Goal: Task Accomplishment & Management: Use online tool/utility

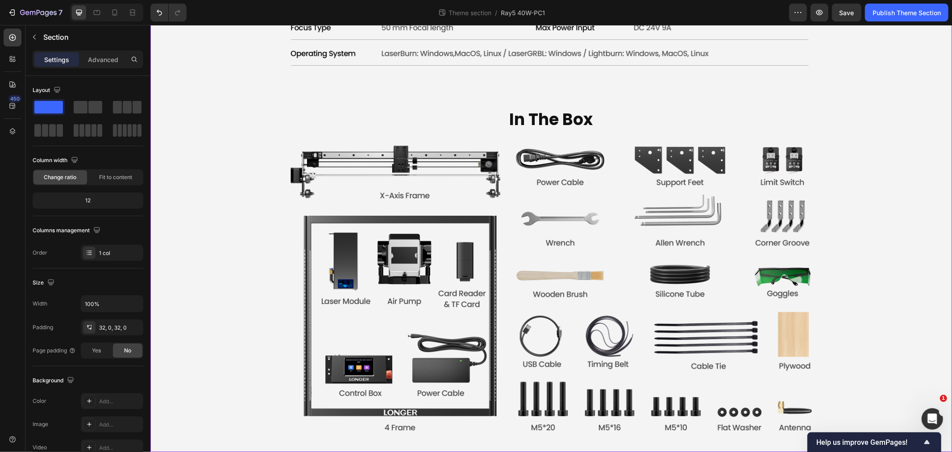
scroll to position [4068, 0]
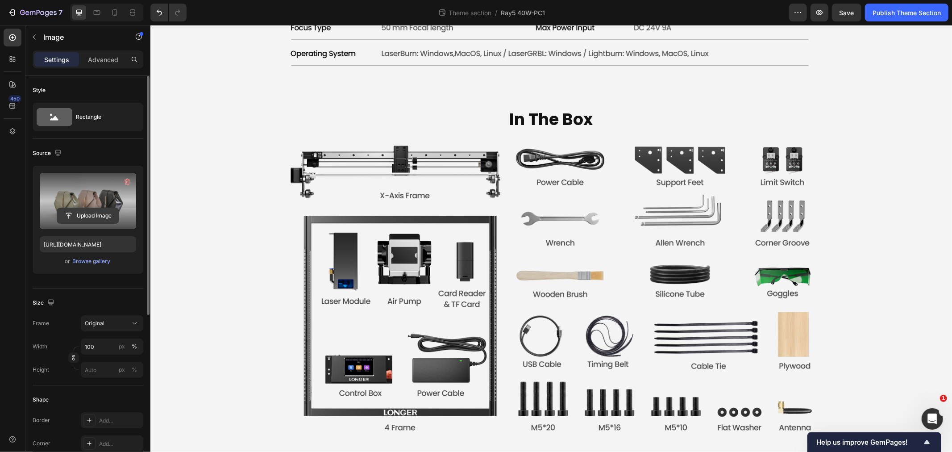
click at [87, 216] on input "file" at bounding box center [88, 215] width 62 height 15
type input "[URL][DOMAIN_NAME]"
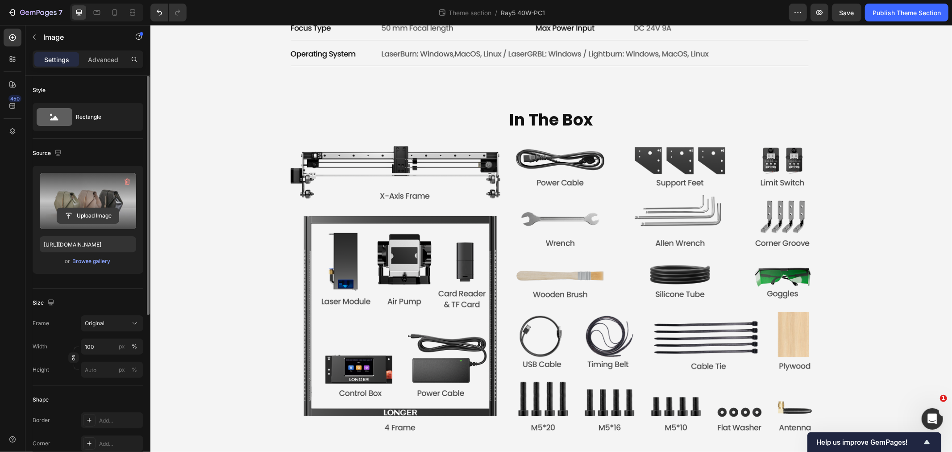
click at [84, 208] on input "file" at bounding box center [88, 215] width 62 height 15
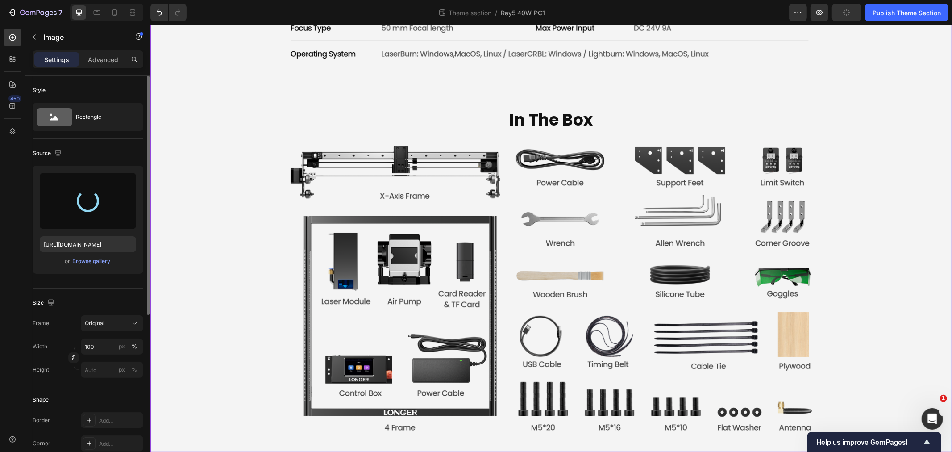
type input "[URL][DOMAIN_NAME]"
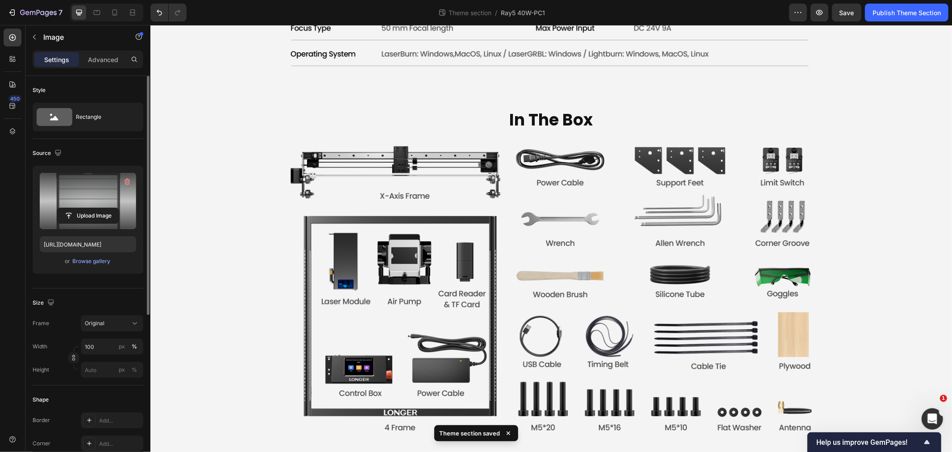
click at [100, 220] on input "file" at bounding box center [88, 215] width 62 height 15
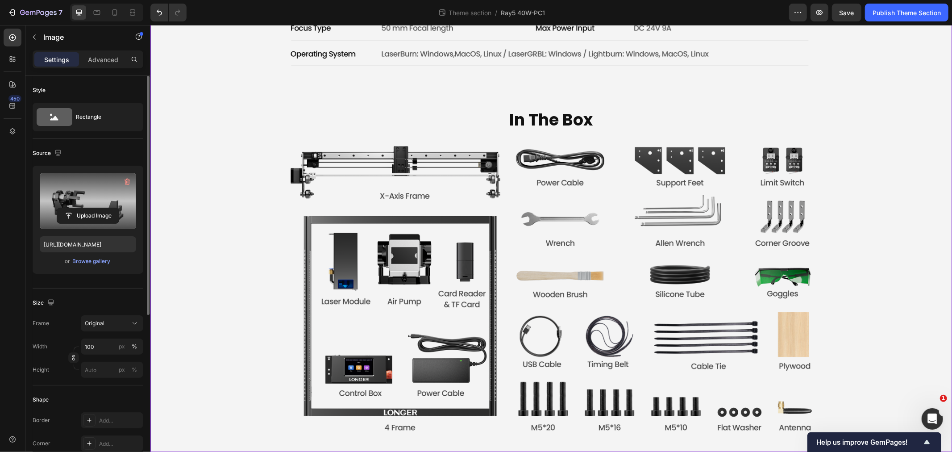
type input "[URL][DOMAIN_NAME]"
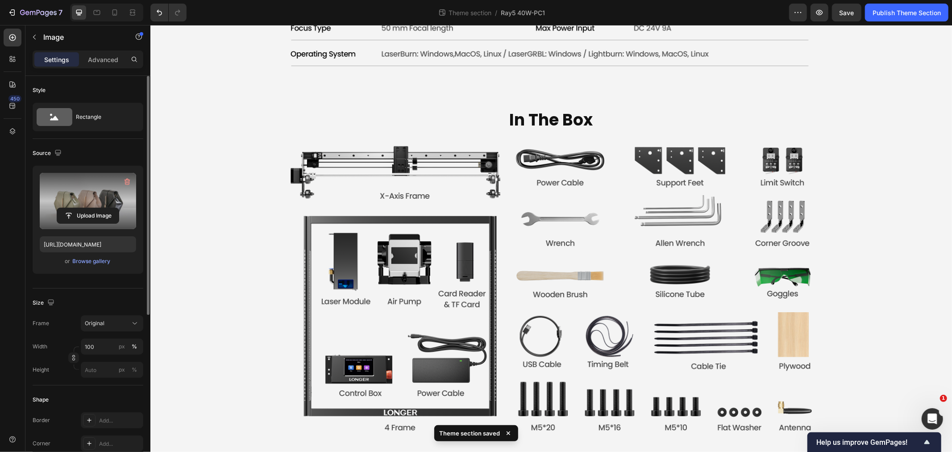
click at [108, 207] on label at bounding box center [88, 201] width 96 height 56
click at [108, 208] on input "file" at bounding box center [88, 215] width 62 height 15
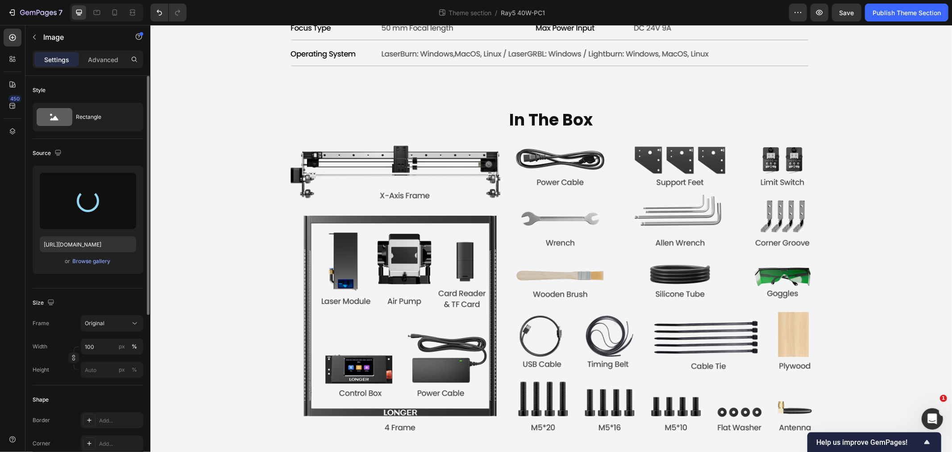
type input "[URL][DOMAIN_NAME]"
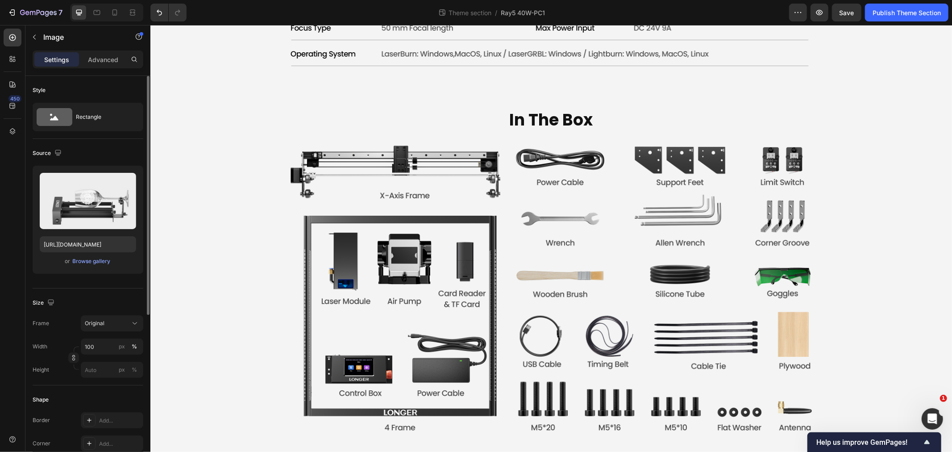
drag, startPoint x: 302, startPoint y: 83, endPoint x: 294, endPoint y: 158, distance: 75.0
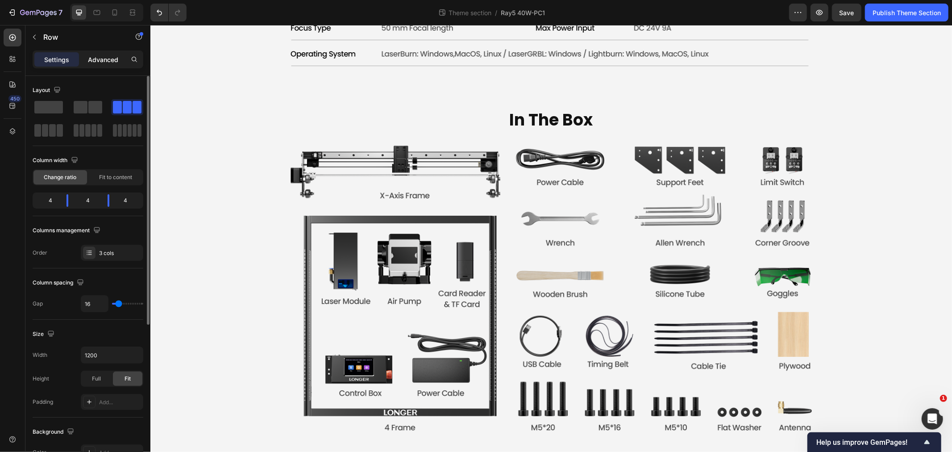
click at [105, 59] on p "Advanced" at bounding box center [103, 59] width 30 height 9
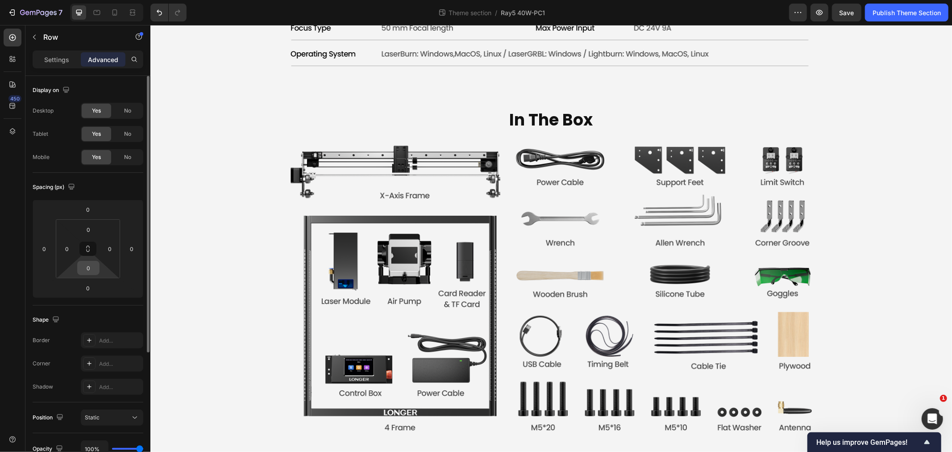
click at [88, 268] on input "0" at bounding box center [88, 267] width 18 height 13
type input "3"
type input "5"
type input "6"
click at [87, 291] on input "0" at bounding box center [88, 287] width 18 height 13
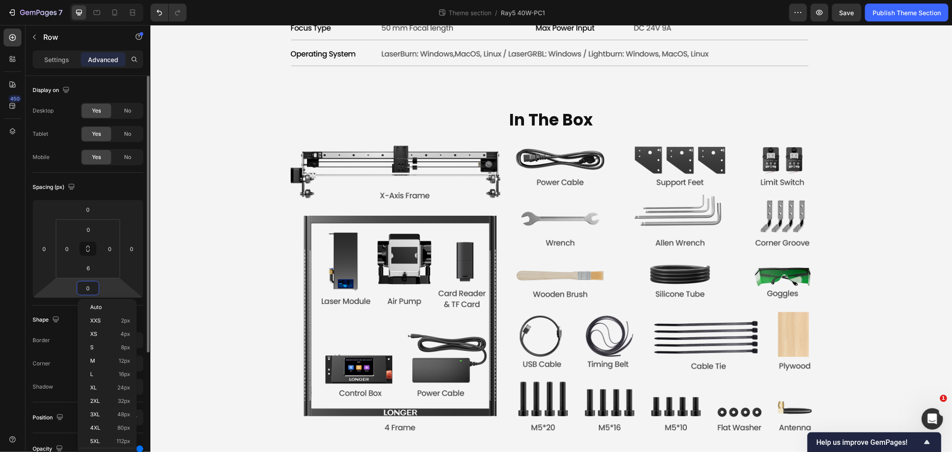
type input "6"
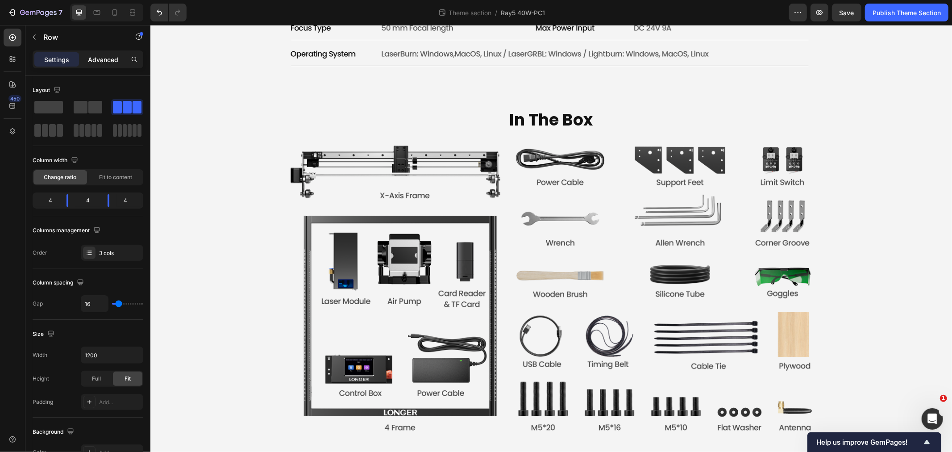
click at [99, 56] on p "Advanced" at bounding box center [103, 59] width 30 height 9
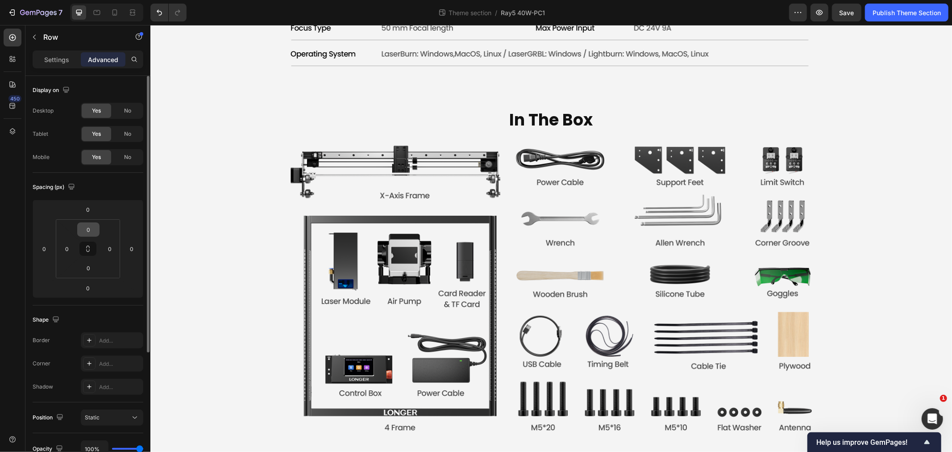
click at [91, 227] on input "0" at bounding box center [88, 229] width 18 height 13
type input "6"
click at [90, 270] on input "0" at bounding box center [88, 267] width 18 height 13
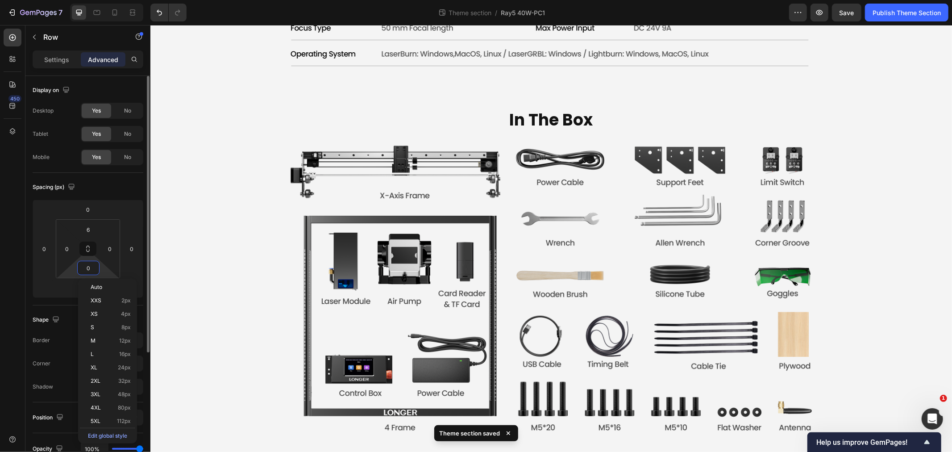
type input "6"
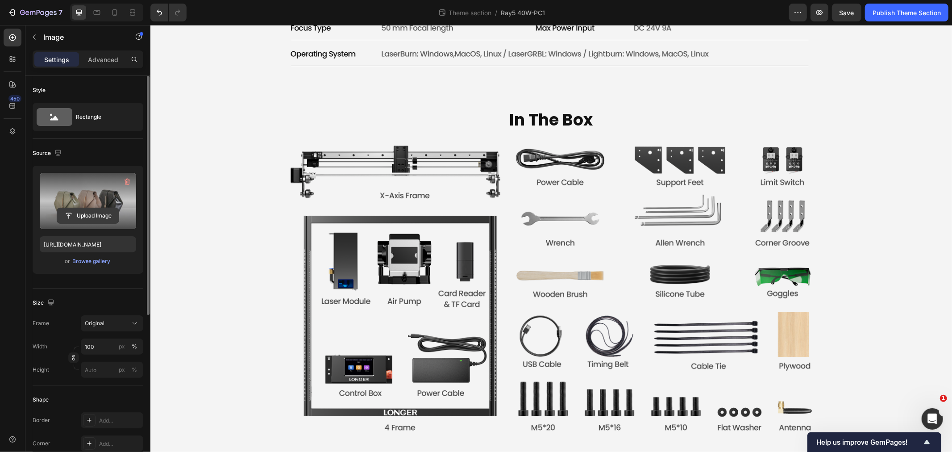
click at [104, 214] on input "file" at bounding box center [88, 215] width 62 height 15
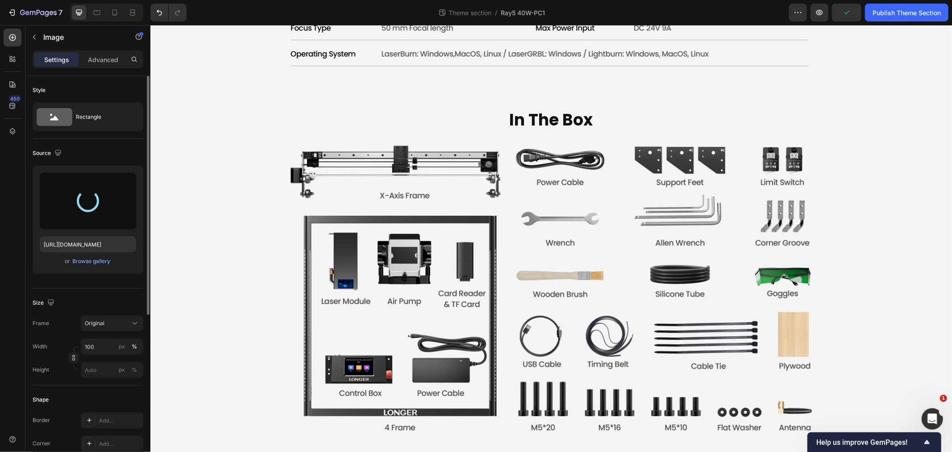
type input "[URL][DOMAIN_NAME]"
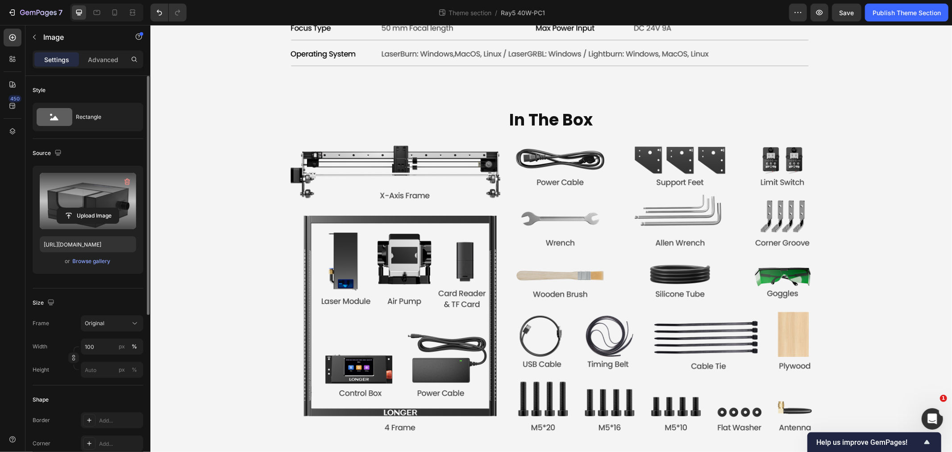
click at [98, 212] on input "file" at bounding box center [88, 215] width 62 height 15
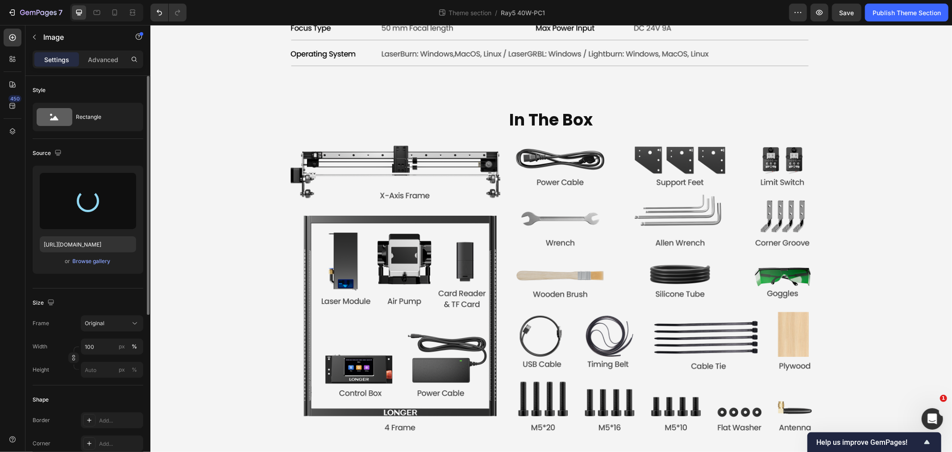
scroll to position [4118, 0]
type input "[URL][DOMAIN_NAME]"
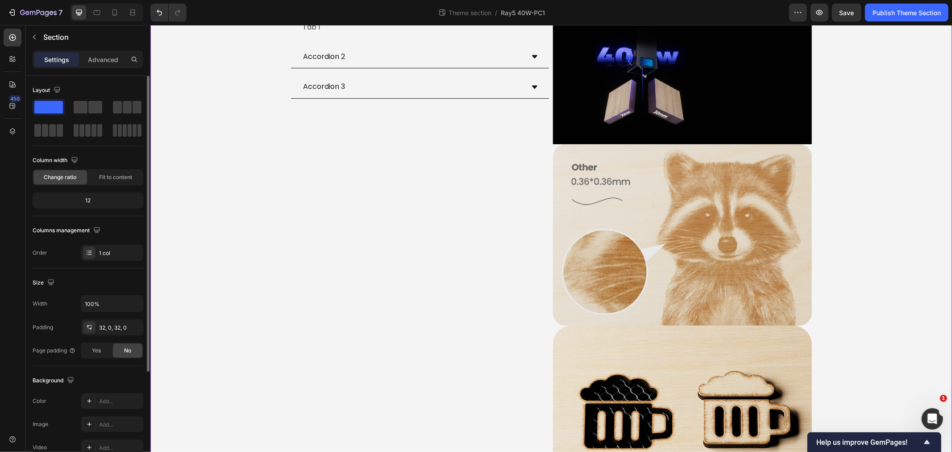
scroll to position [1933, 0]
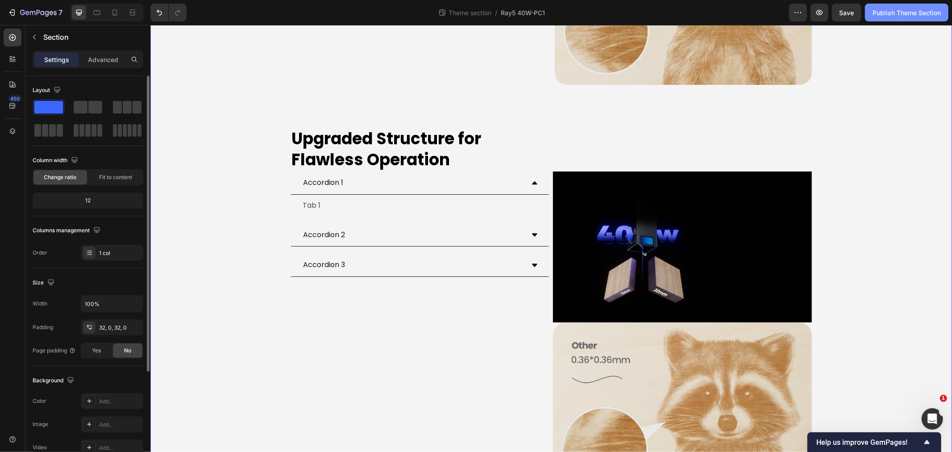
click at [887, 12] on div "Publish Theme Section" at bounding box center [906, 12] width 68 height 9
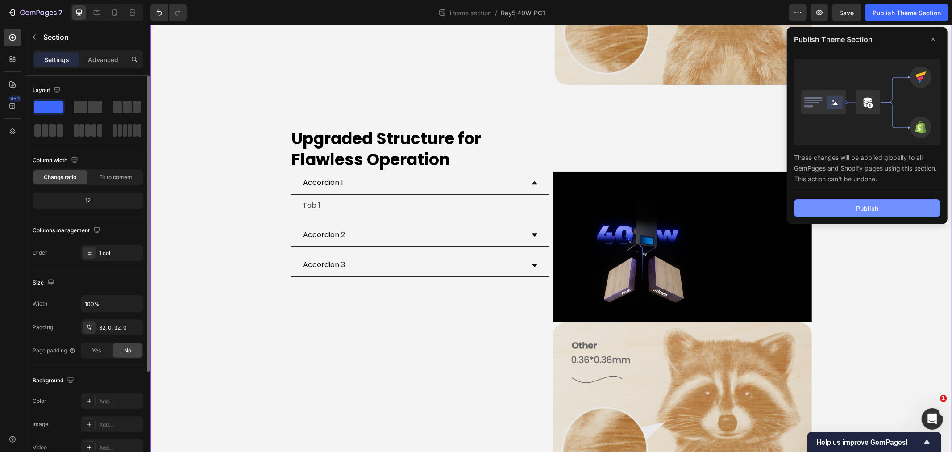
click at [863, 208] on div "Publish" at bounding box center [867, 207] width 22 height 9
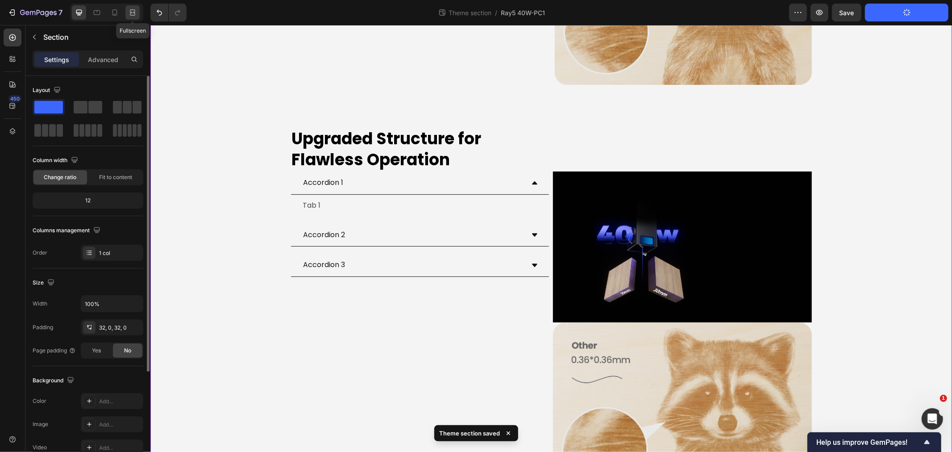
click at [130, 12] on icon at bounding box center [132, 12] width 9 height 9
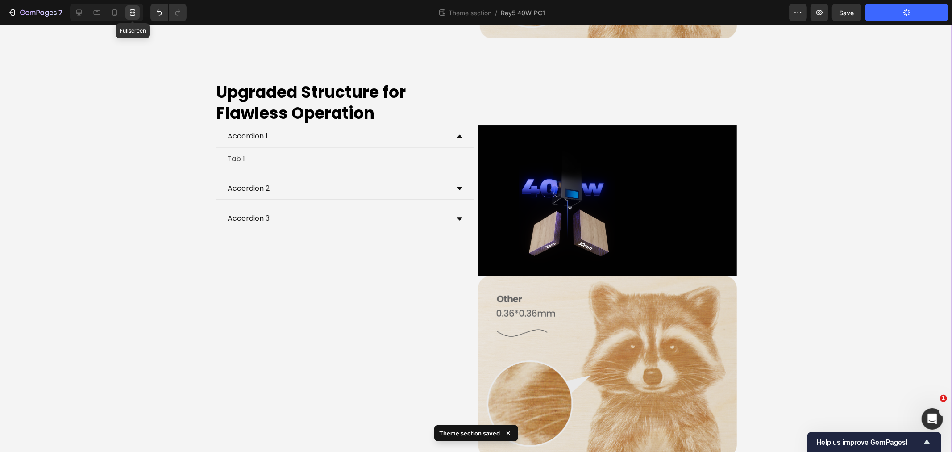
scroll to position [2031, 0]
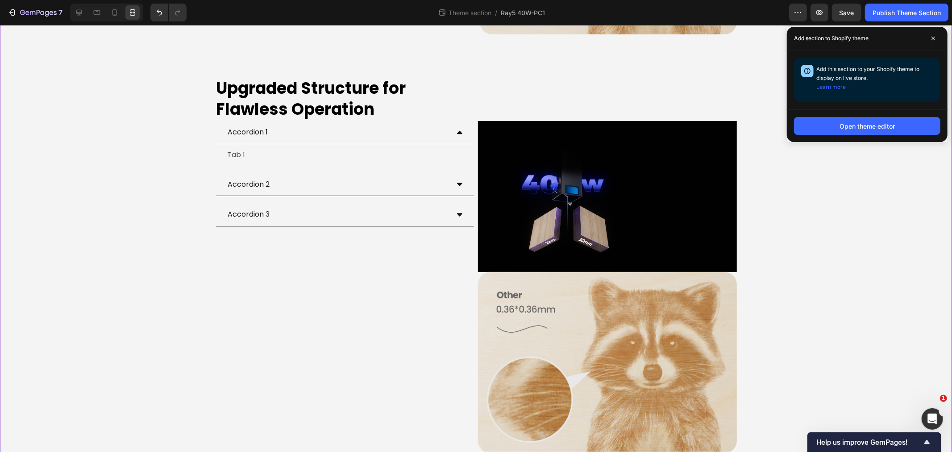
click at [182, 434] on div "LONGER Ray5 40W Heading The Ray5 You Know - Reinvented for More Text Block Hero…" at bounding box center [476, 12] width 952 height 3972
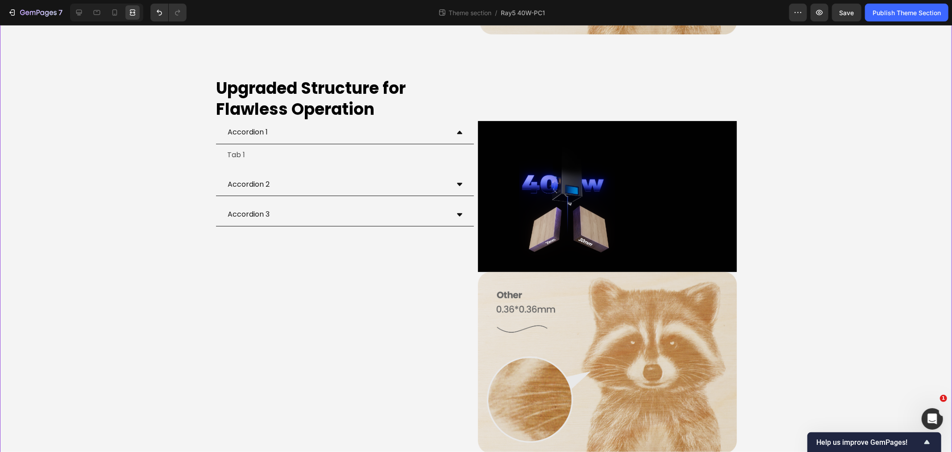
click at [150, 37] on div "LONGER Ray5 40W Heading The Ray5 You Know - Reinvented for More Text Block Hero…" at bounding box center [476, 12] width 952 height 3972
drag, startPoint x: 160, startPoint y: 106, endPoint x: 211, endPoint y: 197, distance: 104.9
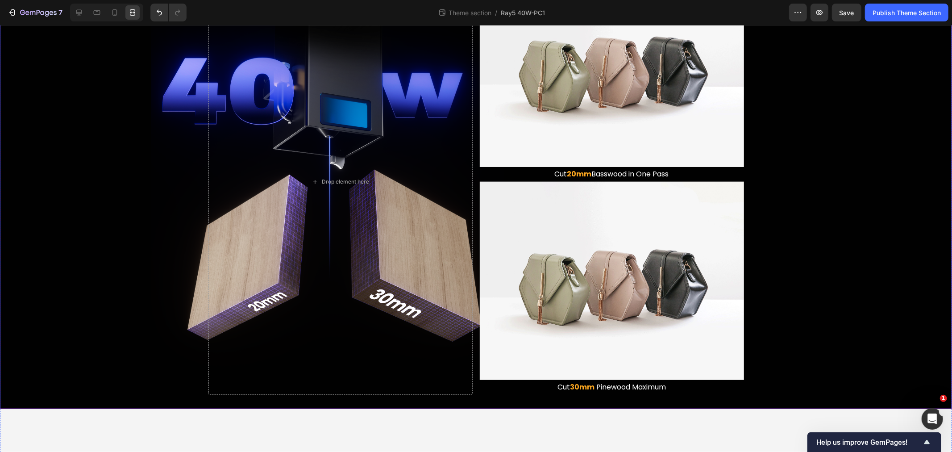
click at [95, 208] on div "Stronger, Also Thicker Heading The Ray5 Series You Know, Now More Powerful Than…" at bounding box center [476, 135] width 938 height 517
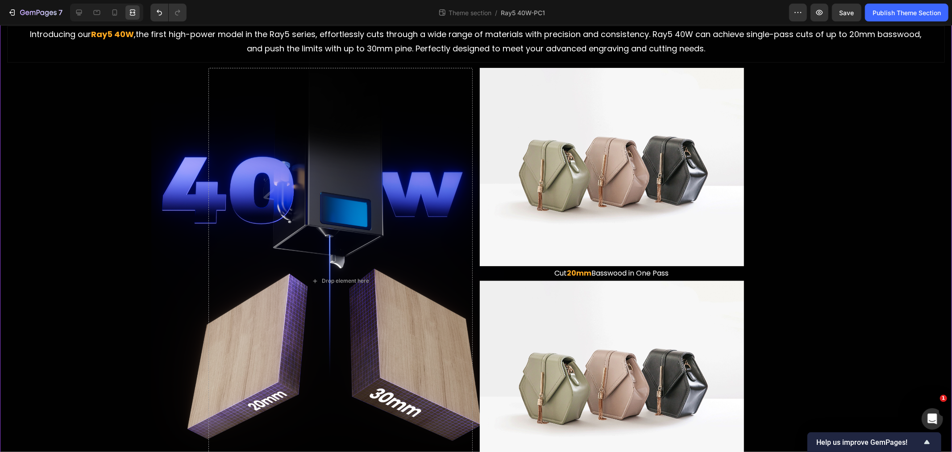
scroll to position [841, 0]
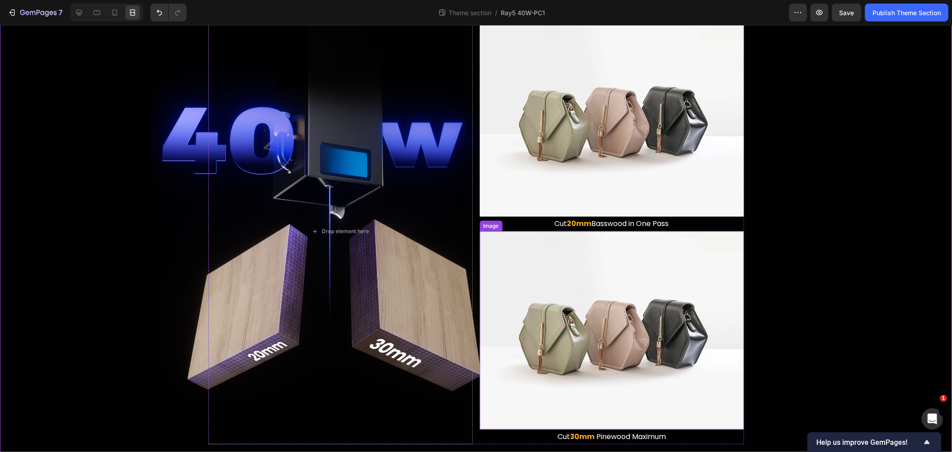
click at [628, 311] on img at bounding box center [612, 330] width 264 height 198
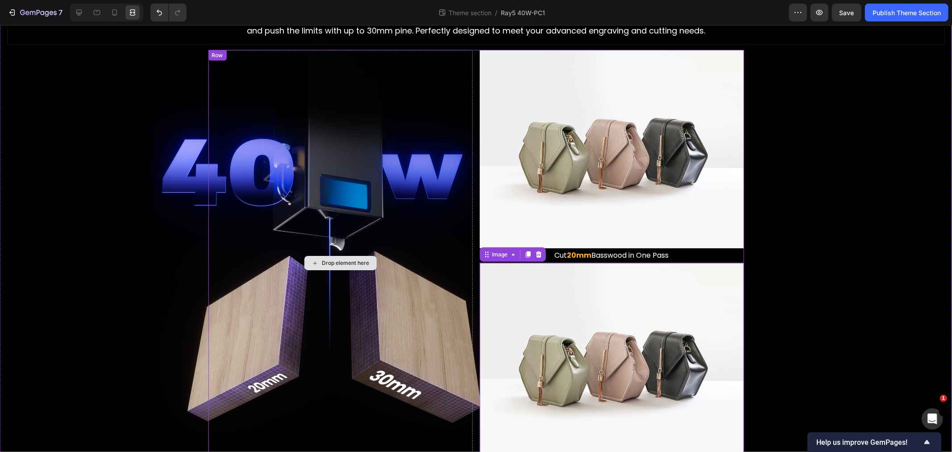
scroll to position [791, 0]
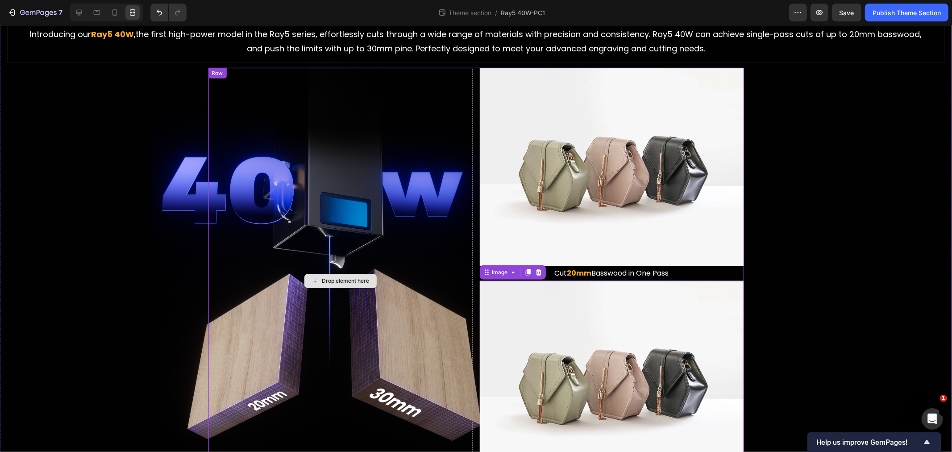
click at [356, 194] on div "Drop element here" at bounding box center [340, 280] width 264 height 426
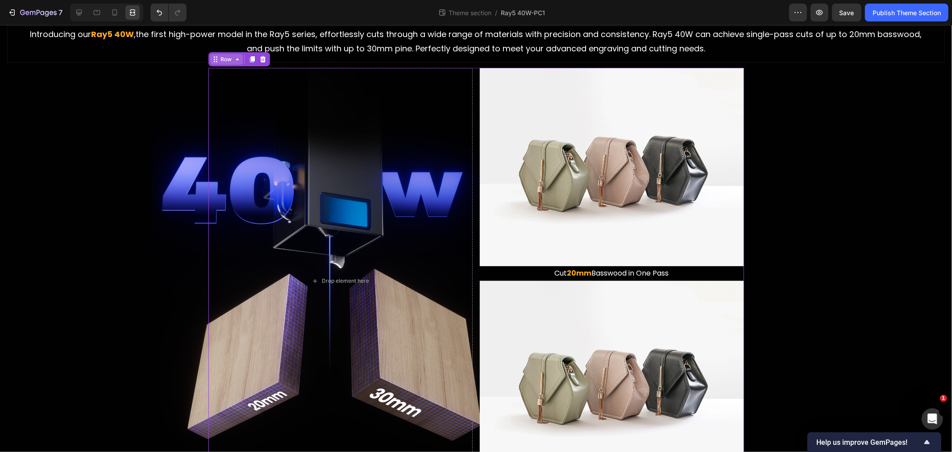
click at [218, 54] on div "Row" at bounding box center [226, 59] width 33 height 11
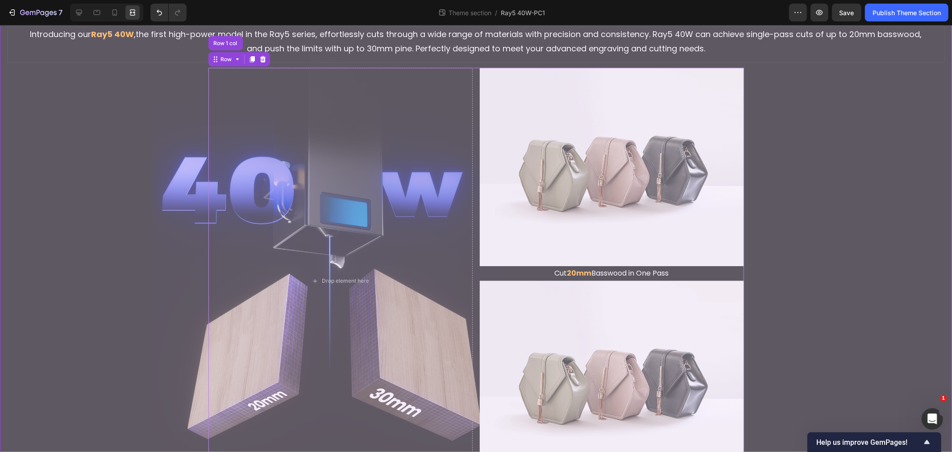
click at [234, 121] on div "Drop element here" at bounding box center [340, 280] width 264 height 426
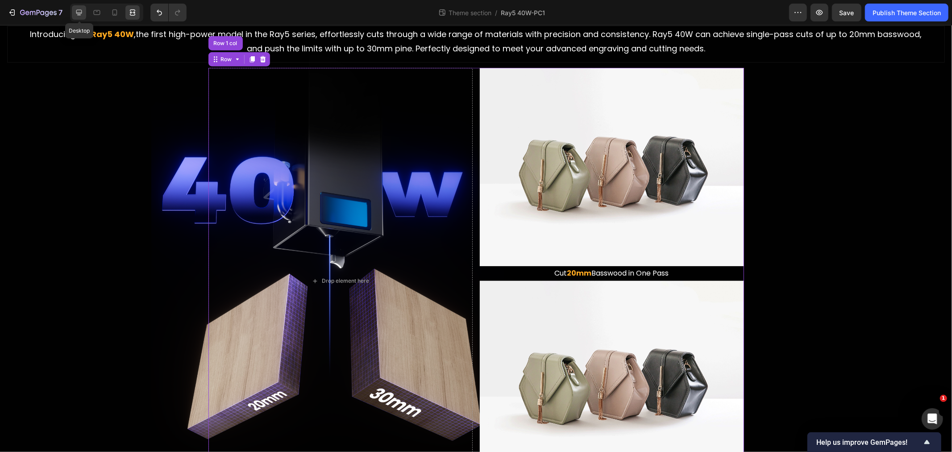
click at [80, 12] on icon at bounding box center [79, 13] width 6 height 6
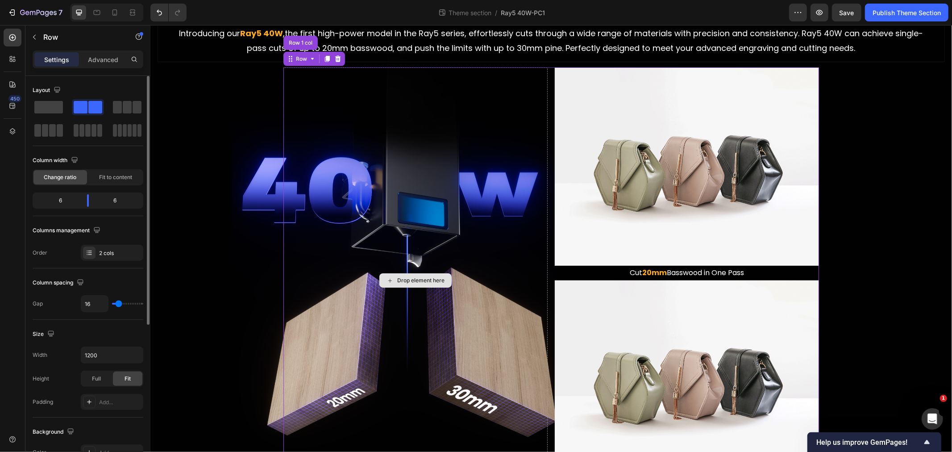
scroll to position [743, 0]
click at [100, 300] on input "16" at bounding box center [94, 303] width 27 height 16
type input "3"
type input "32"
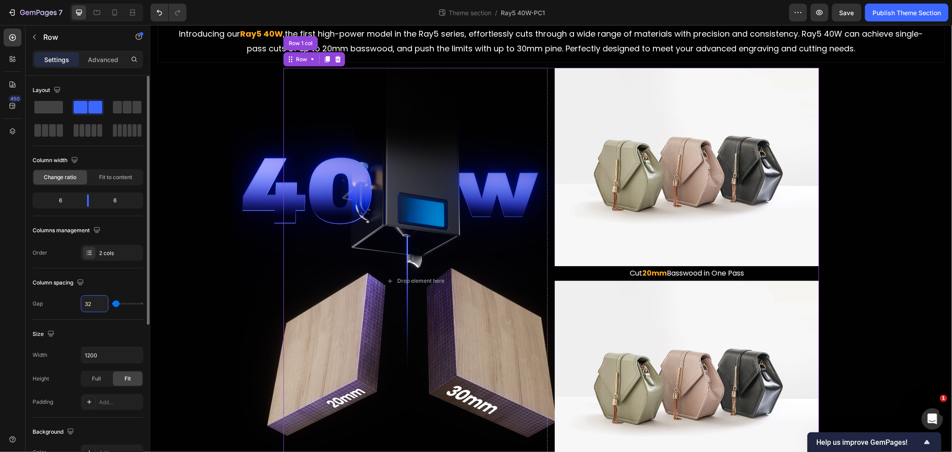
type input "32"
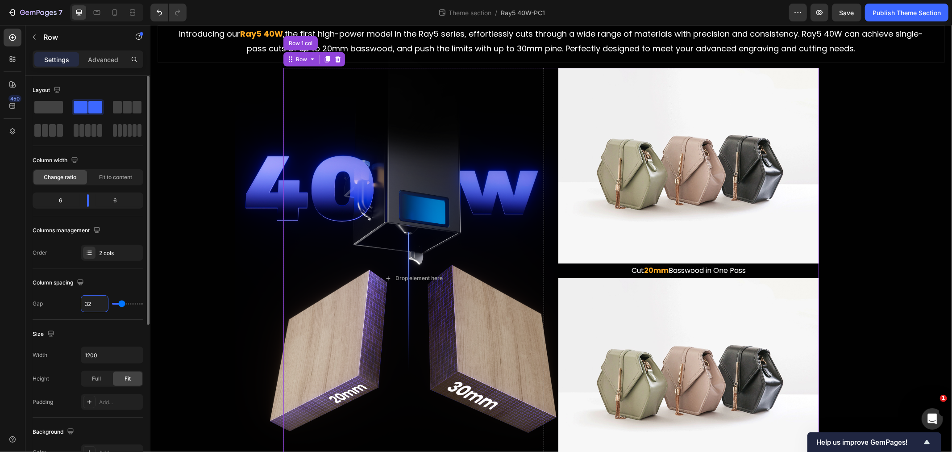
type input "3"
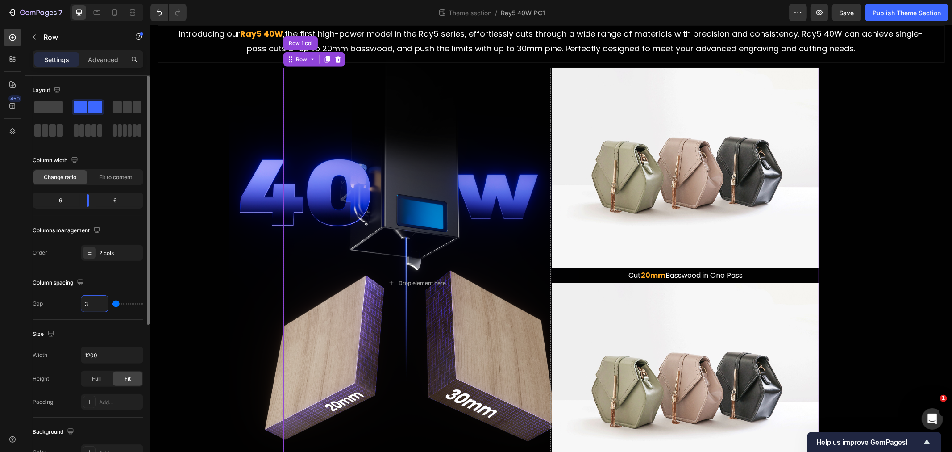
type input "0"
type input "6"
type input "64"
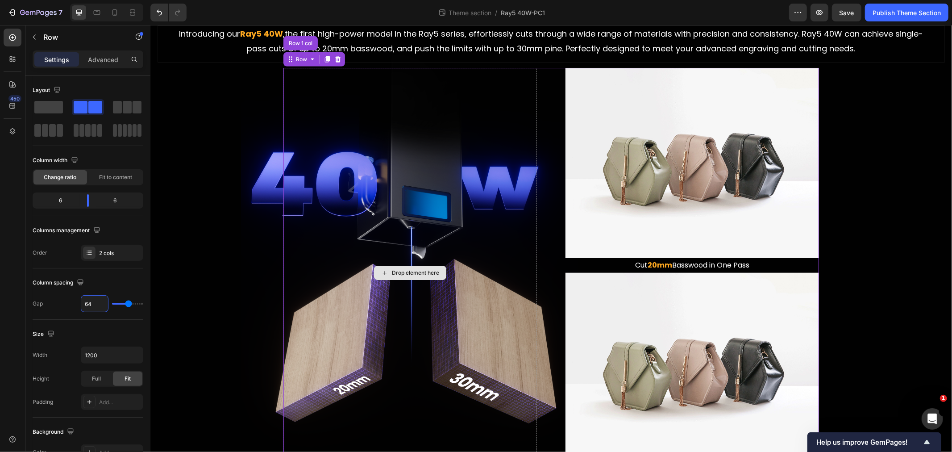
click at [258, 266] on div "Stronger, Also Thicker Heading The Ray5 Series You Know, Now More Powerful Than…" at bounding box center [550, 226] width 787 height 501
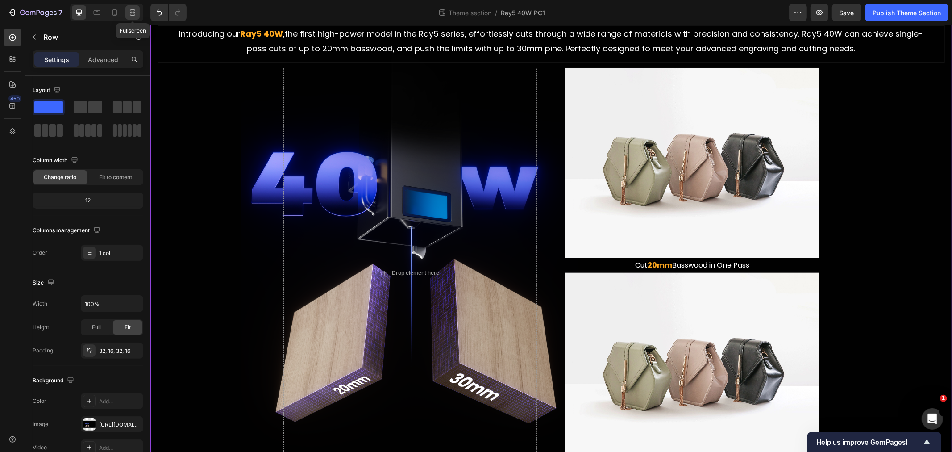
click at [129, 11] on icon at bounding box center [132, 12] width 9 height 9
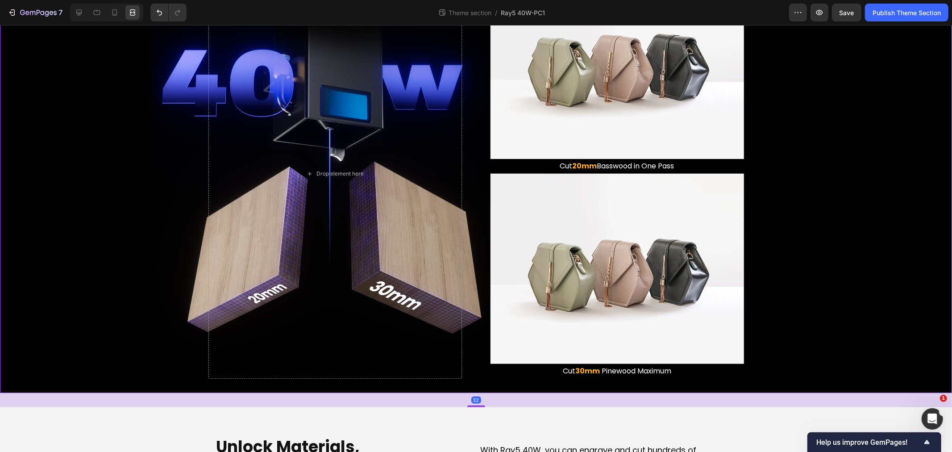
click at [880, 239] on div "Stronger, Also Thicker Heading The Ray5 Series You Know, Now More Powerful Than…" at bounding box center [476, 127] width 938 height 501
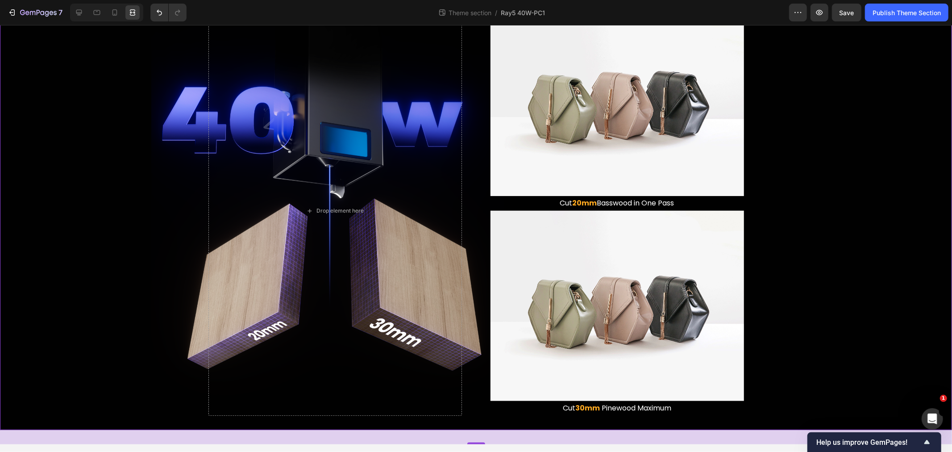
scroll to position [791, 0]
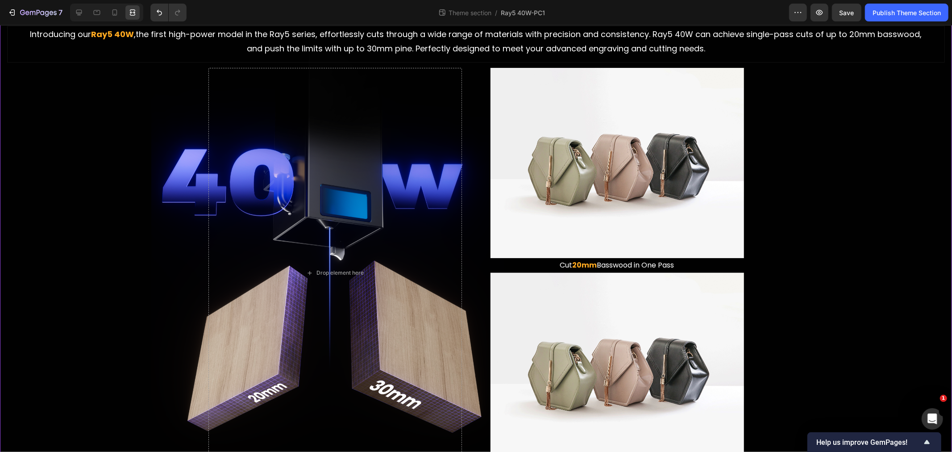
click at [626, 175] on img at bounding box center [616, 162] width 253 height 190
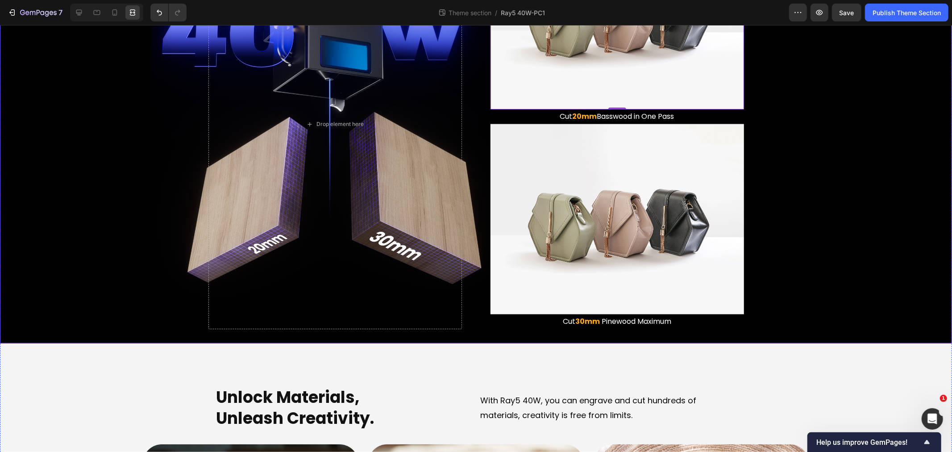
click at [123, 212] on div "Stronger, Also Thicker Heading The Ray5 Series You Know, Now More Powerful Than…" at bounding box center [476, 78] width 938 height 501
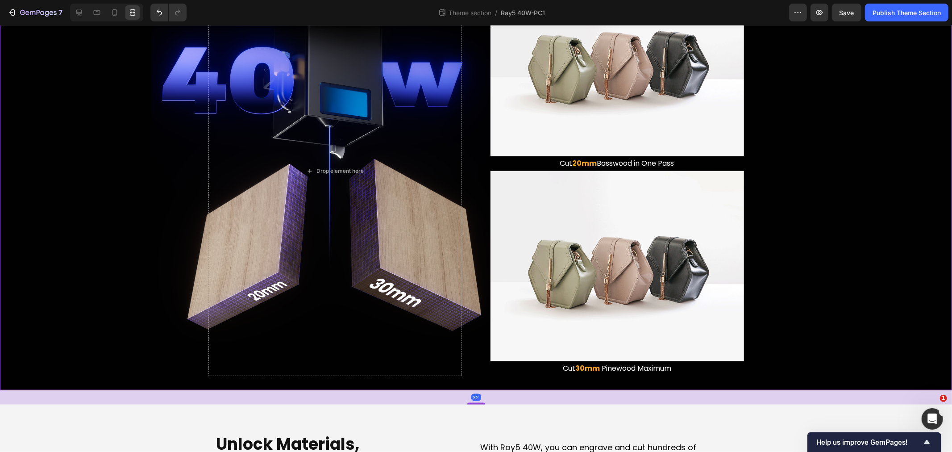
scroll to position [841, 0]
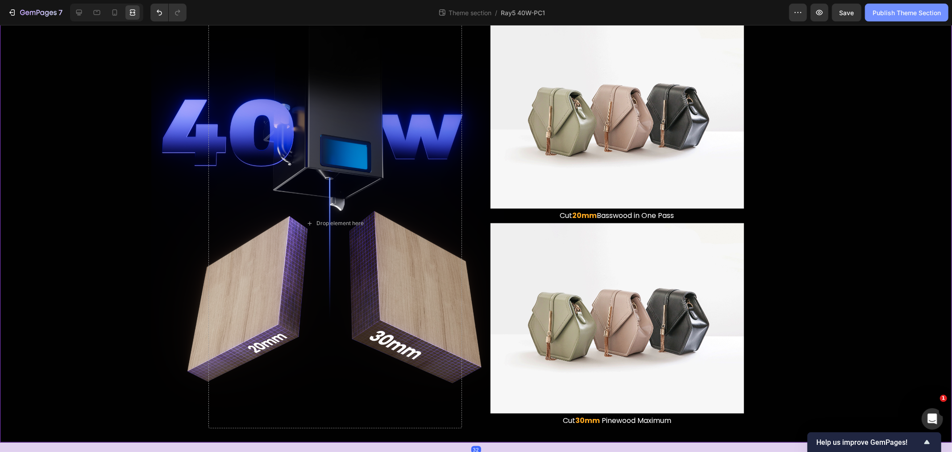
click at [893, 16] on div "Publish Theme Section" at bounding box center [906, 12] width 68 height 9
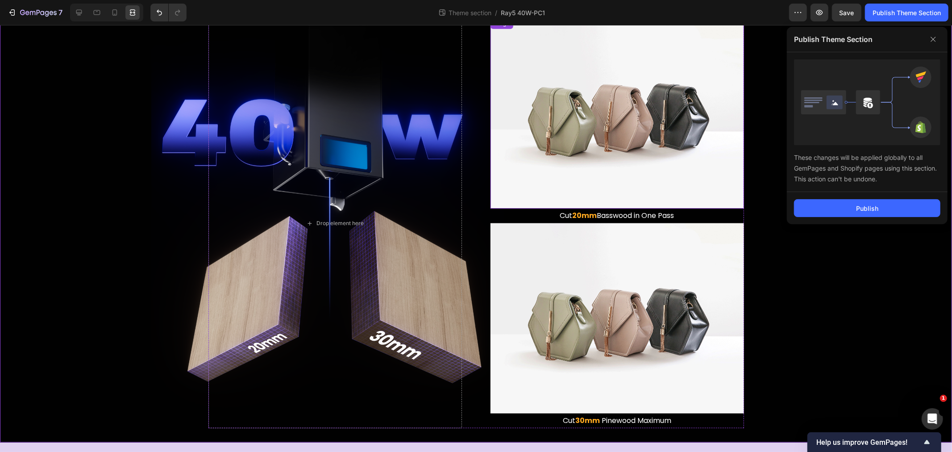
click at [606, 157] on img at bounding box center [616, 113] width 253 height 190
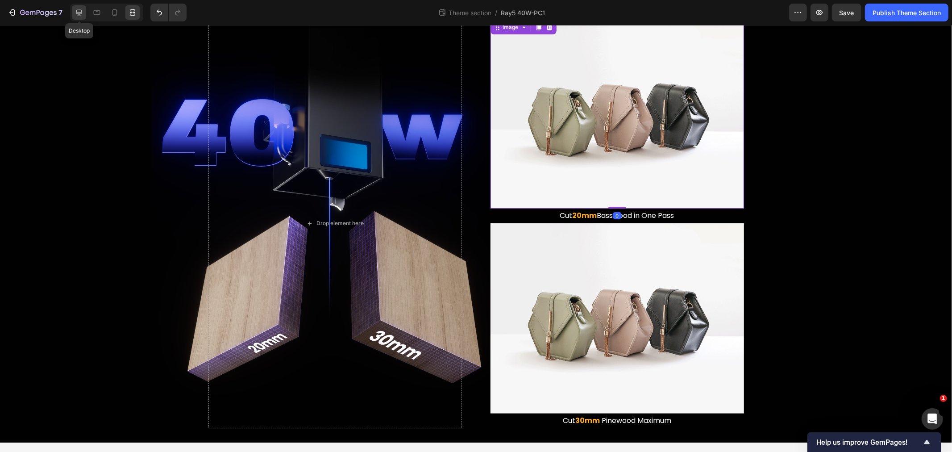
click at [79, 11] on icon at bounding box center [79, 12] width 9 height 9
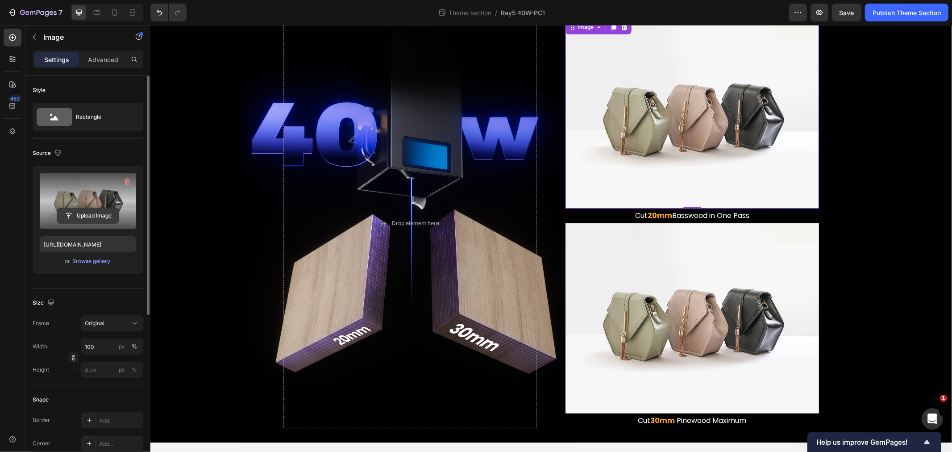
click at [99, 213] on input "file" at bounding box center [88, 215] width 62 height 15
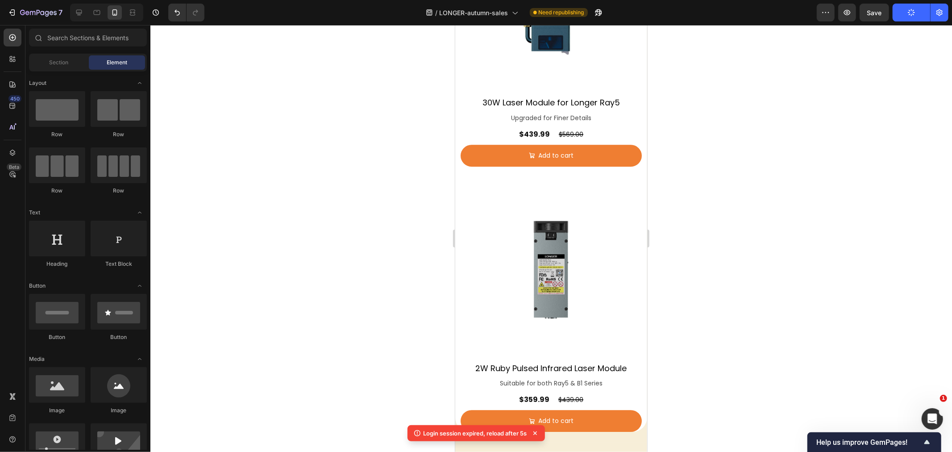
click at [378, 198] on div at bounding box center [550, 238] width 801 height 427
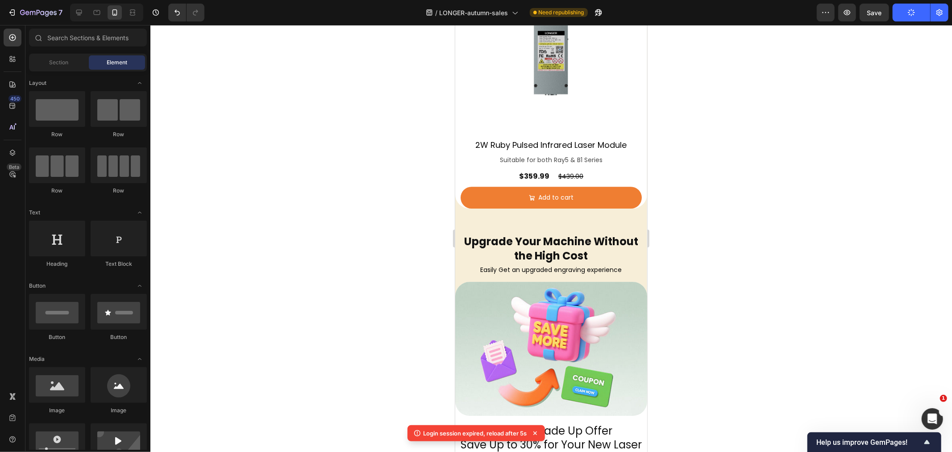
scroll to position [2256, 0]
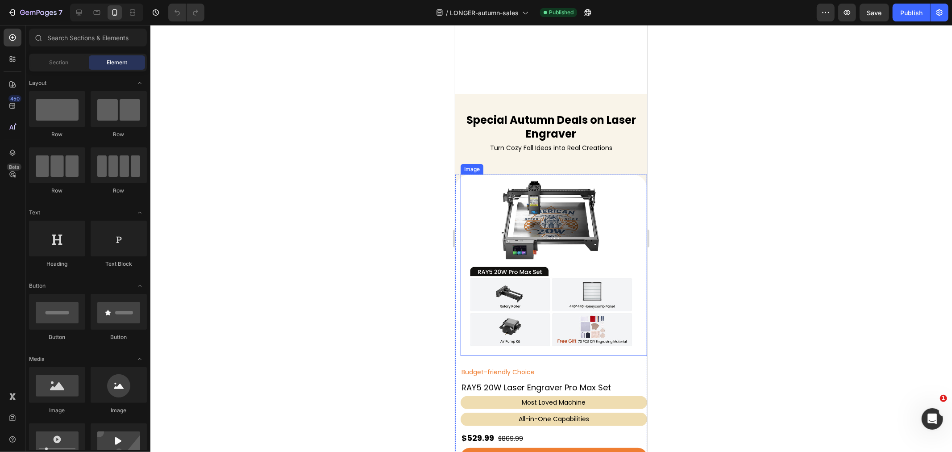
scroll to position [347, 0]
